Goal: Information Seeking & Learning: Learn about a topic

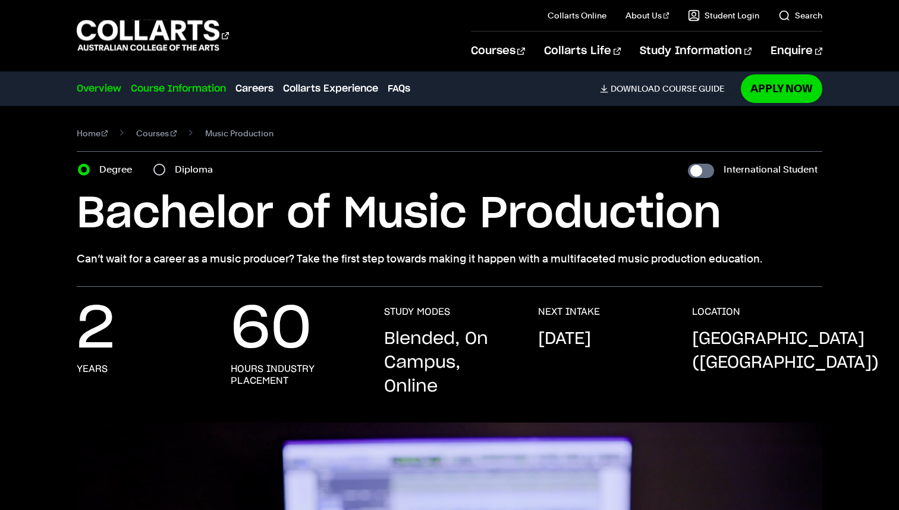
click at [194, 88] on link "Course Information" at bounding box center [178, 88] width 95 height 14
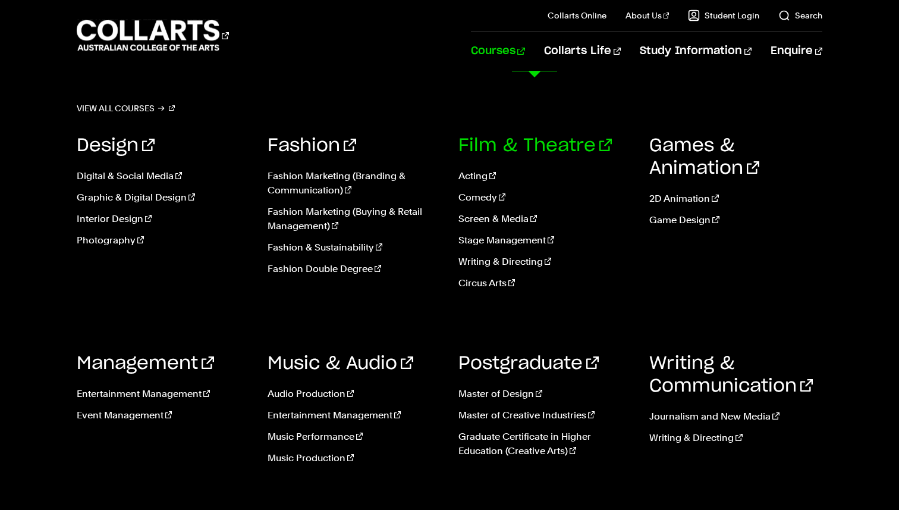
scroll to position [37, 0]
click at [291, 439] on link "Music Performance" at bounding box center [354, 436] width 173 height 14
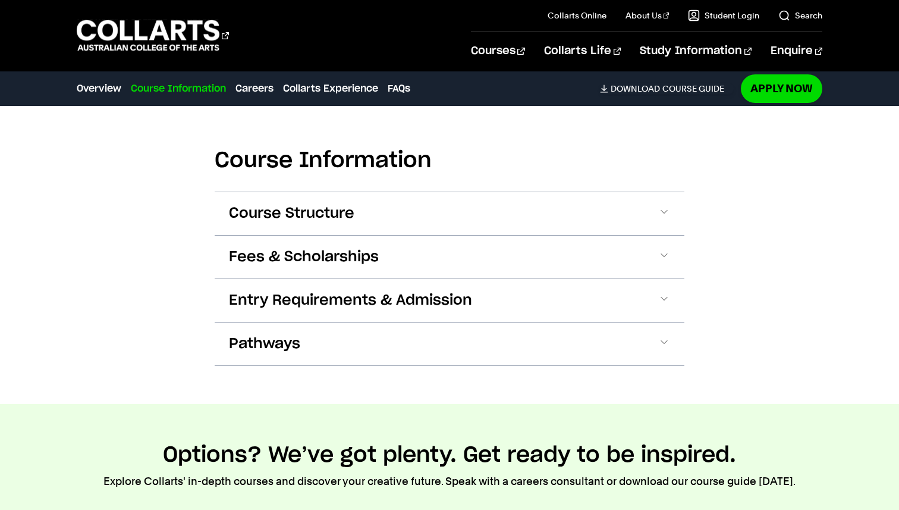
scroll to position [1117, 0]
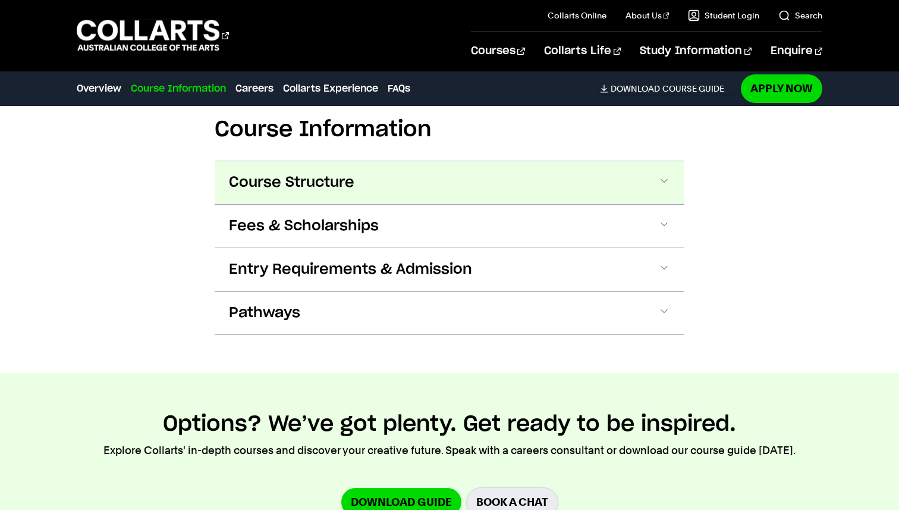
click at [367, 192] on button "Course Structure" at bounding box center [450, 182] width 470 height 43
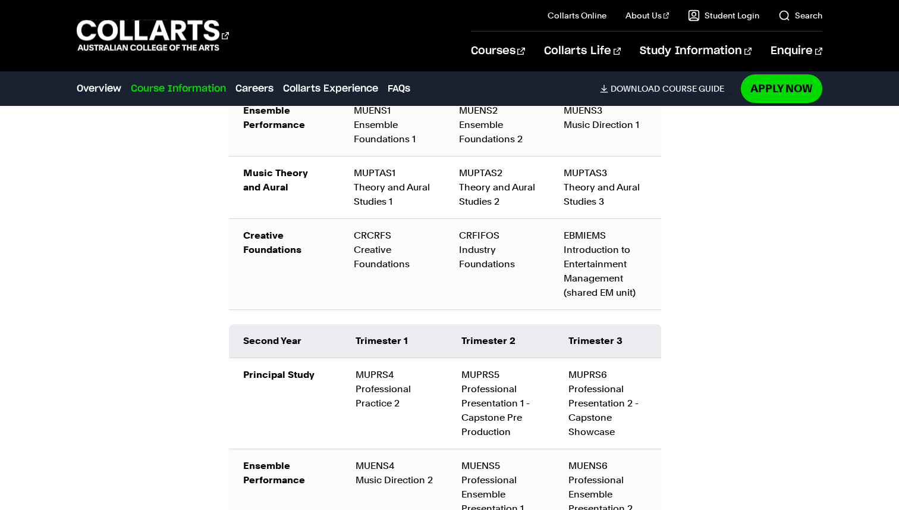
scroll to position [1464, 0]
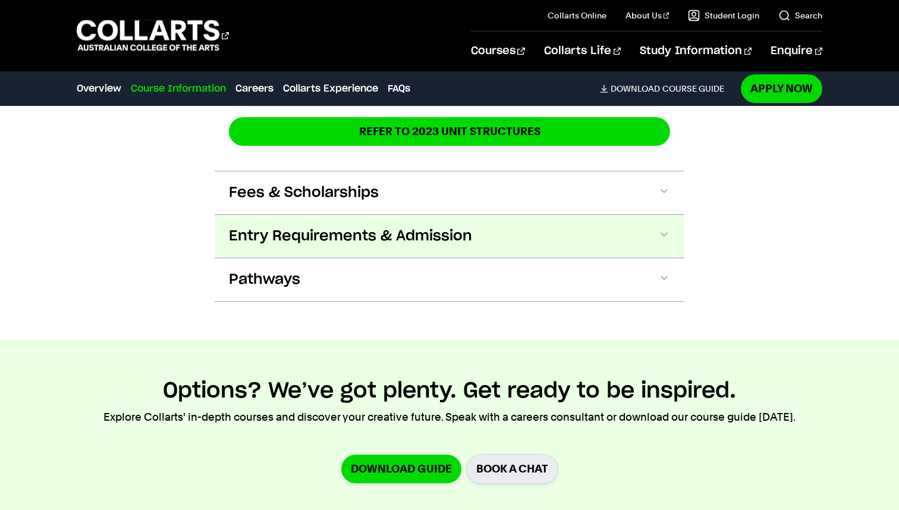
click at [313, 235] on span "Entry Requirements & Admission" at bounding box center [350, 236] width 243 height 19
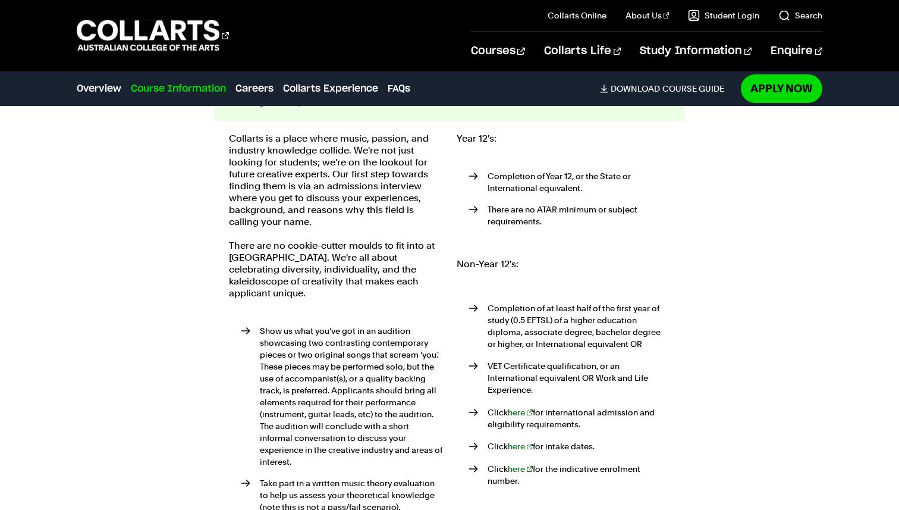
scroll to position [2218, 0]
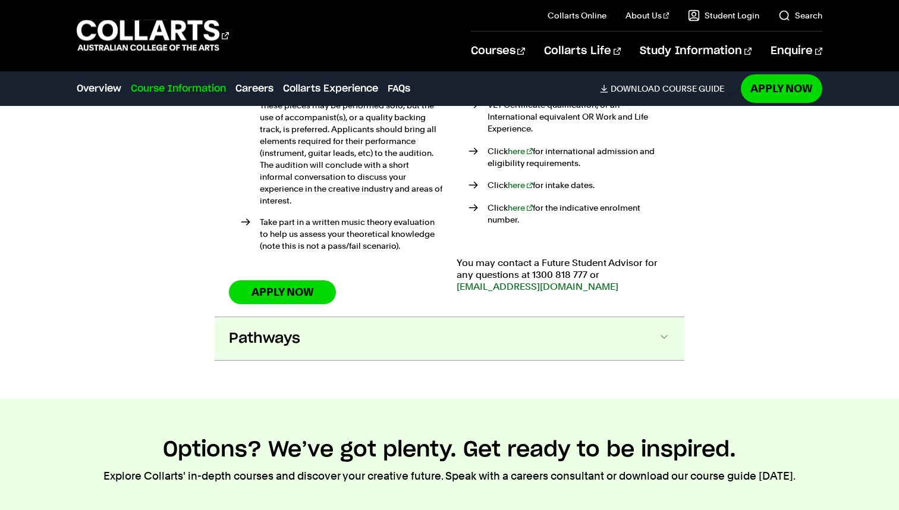
click at [660, 331] on span at bounding box center [664, 338] width 12 height 15
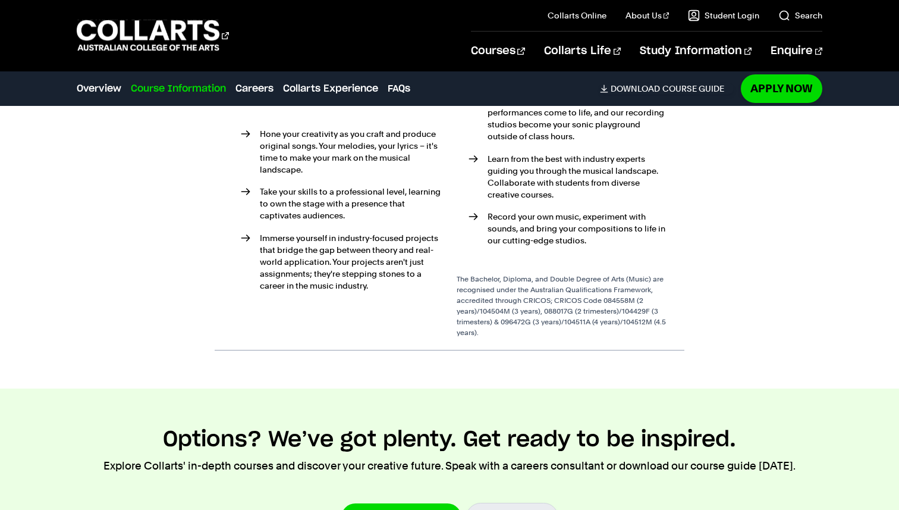
scroll to position [2898, 0]
